Goal: Find specific page/section: Find specific page/section

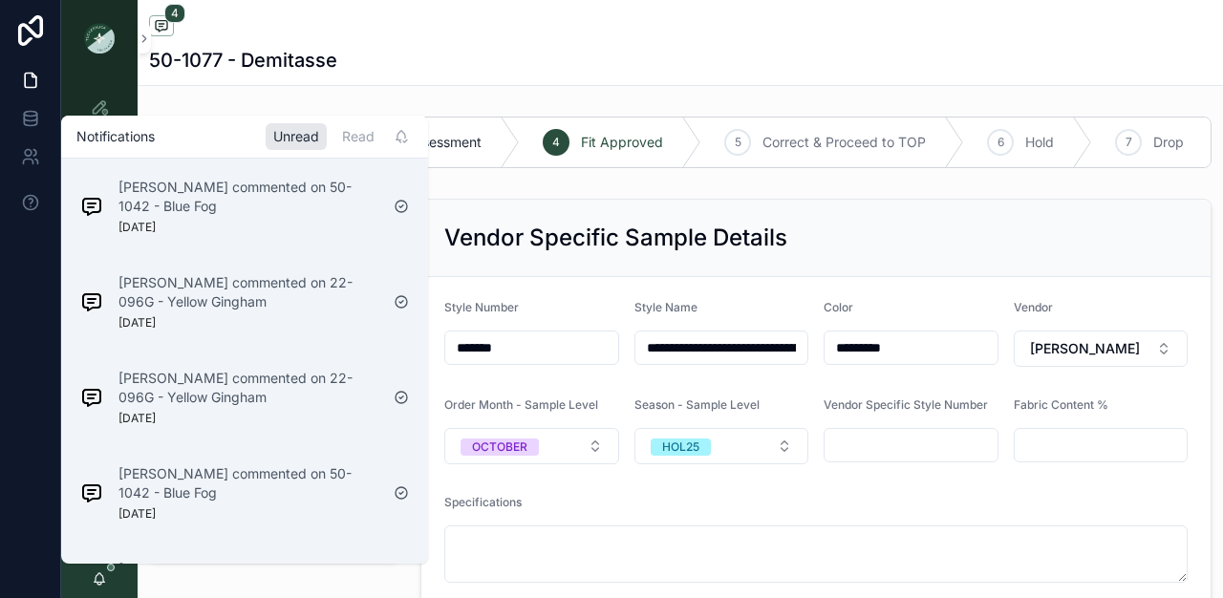
scroll to position [442, 0]
click at [370, 74] on div "50-1077 - Demitasse" at bounding box center [680, 60] width 1063 height 27
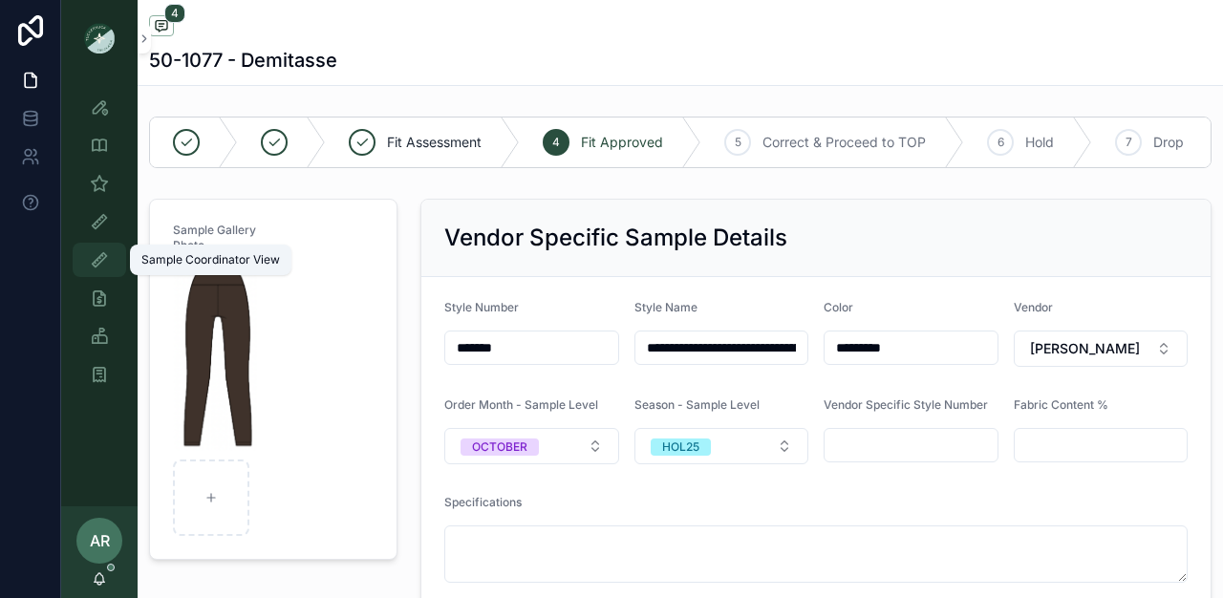
click at [95, 268] on icon "scrollable content" at bounding box center [99, 259] width 19 height 19
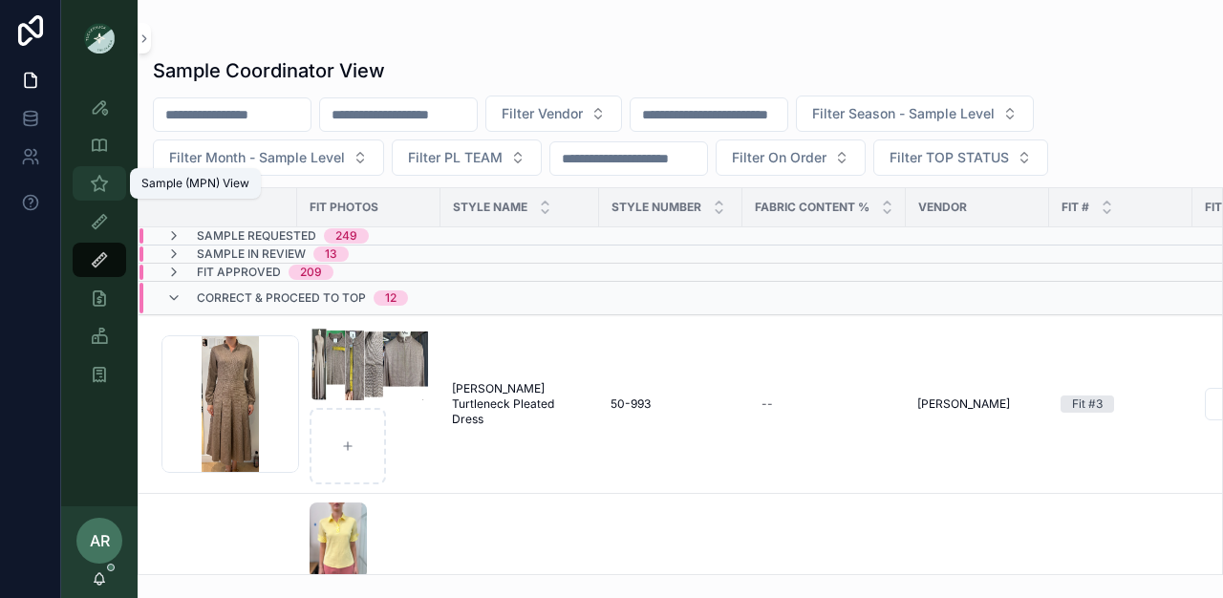
click at [91, 185] on icon "scrollable content" at bounding box center [99, 183] width 19 height 19
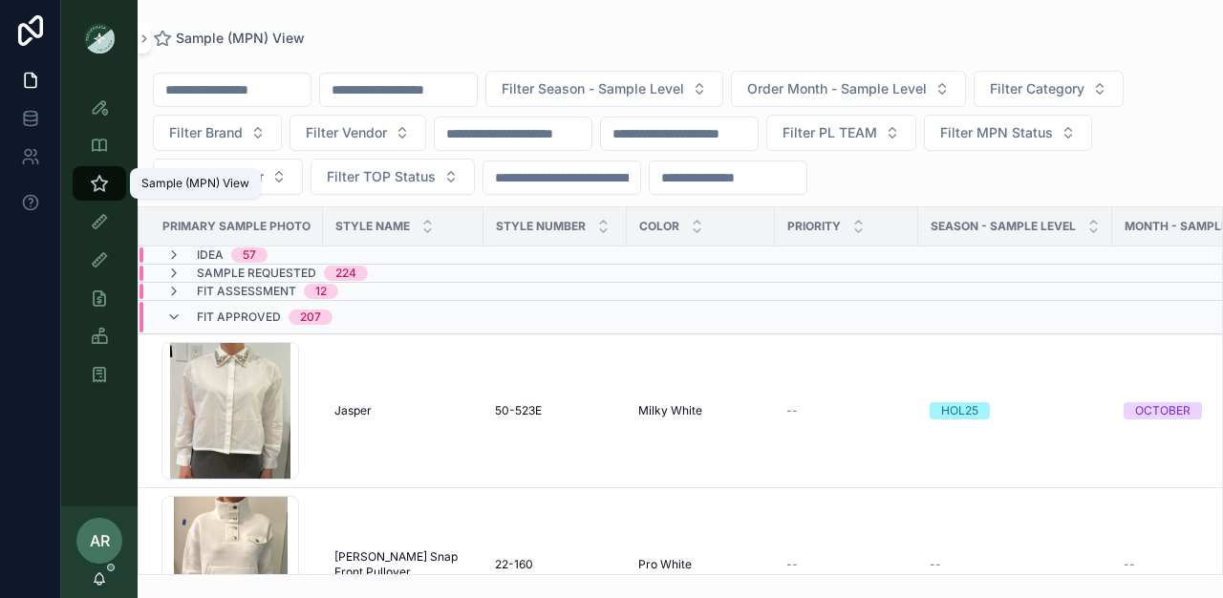
click at [452, 92] on input "scrollable content" at bounding box center [398, 89] width 157 height 27
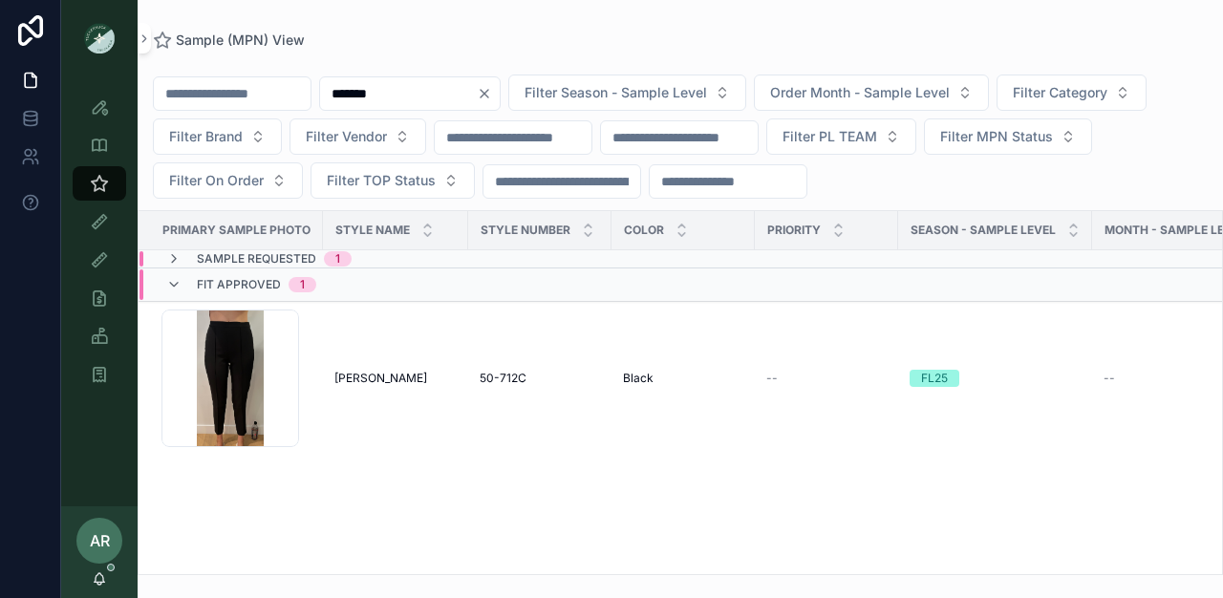
type input "*******"
click at [241, 262] on span "Sample Requested" at bounding box center [256, 258] width 119 height 15
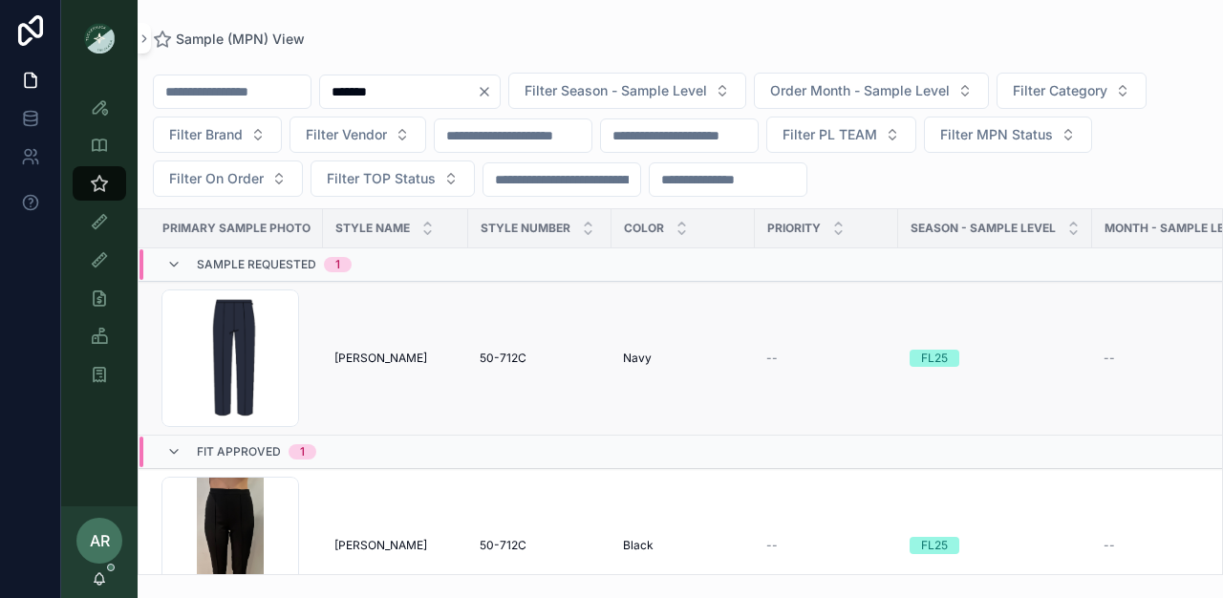
click at [507, 366] on td "50-712C 50-712C" at bounding box center [539, 359] width 143 height 154
click at [383, 357] on span "[PERSON_NAME]" at bounding box center [381, 358] width 93 height 15
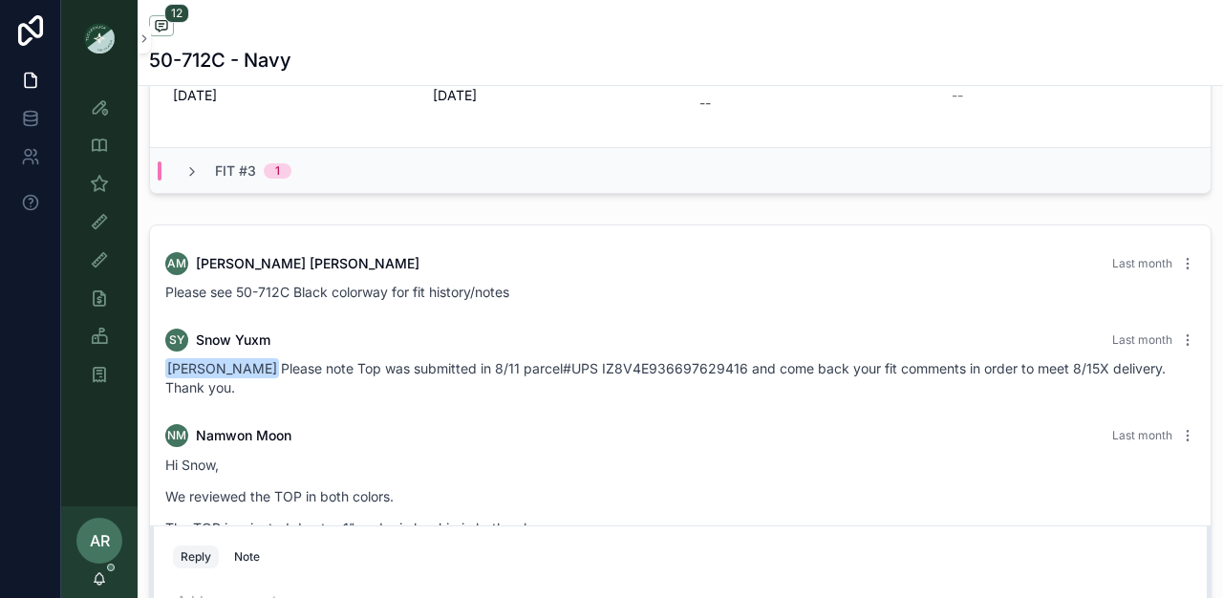
scroll to position [1101, 0]
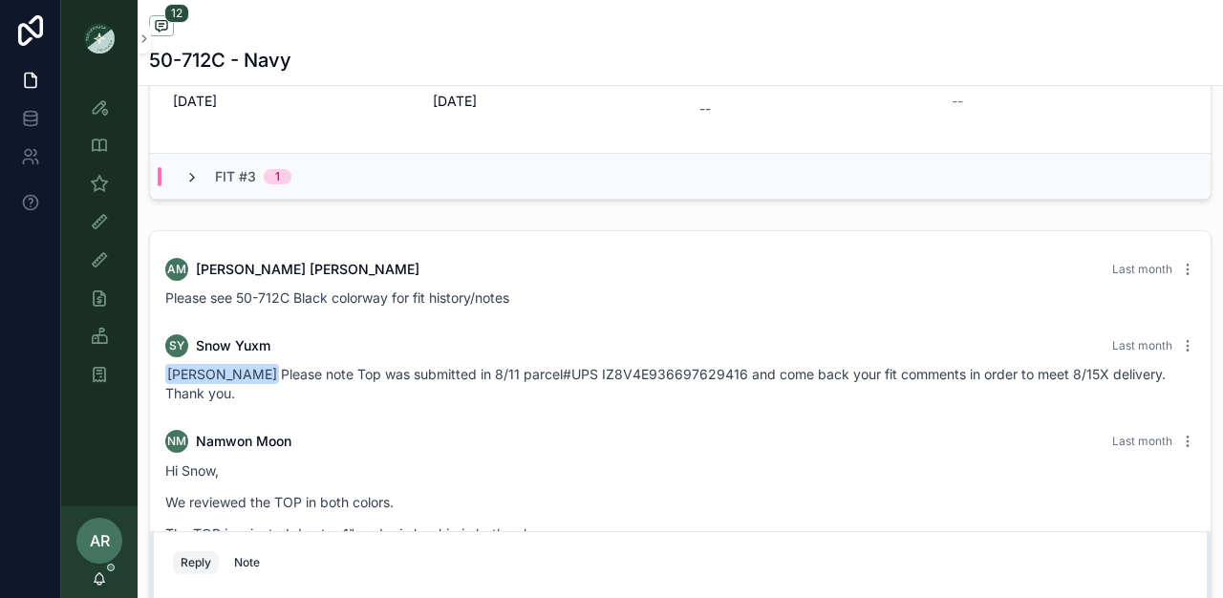
click at [185, 185] on icon "scrollable content" at bounding box center [191, 177] width 15 height 15
click at [192, 185] on icon "scrollable content" at bounding box center [191, 177] width 15 height 15
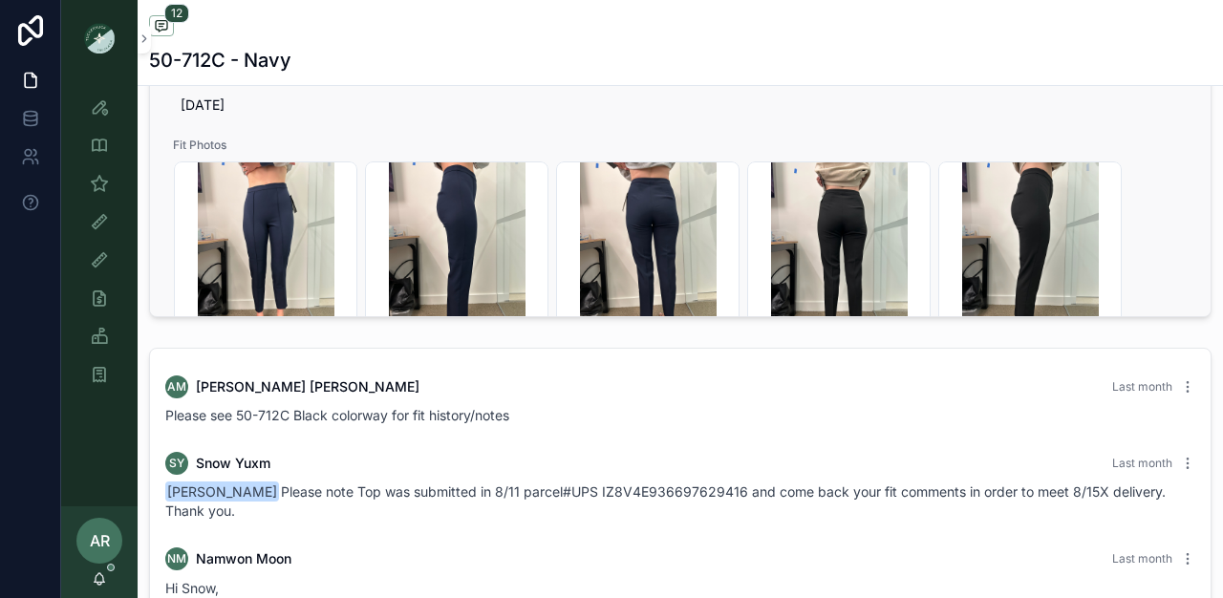
scroll to position [959, 0]
